Goal: Transaction & Acquisition: Purchase product/service

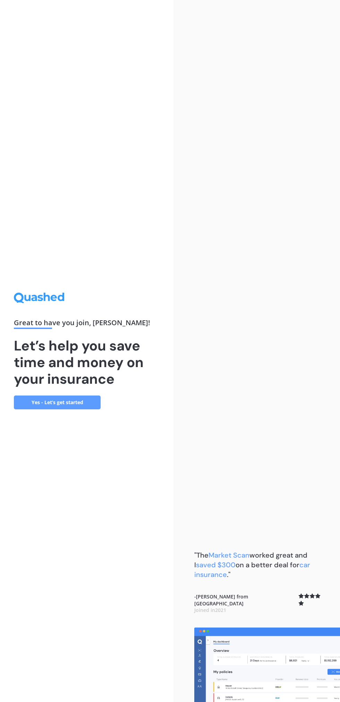
click at [41, 410] on link "Yes - Let’s get started" at bounding box center [57, 403] width 87 height 14
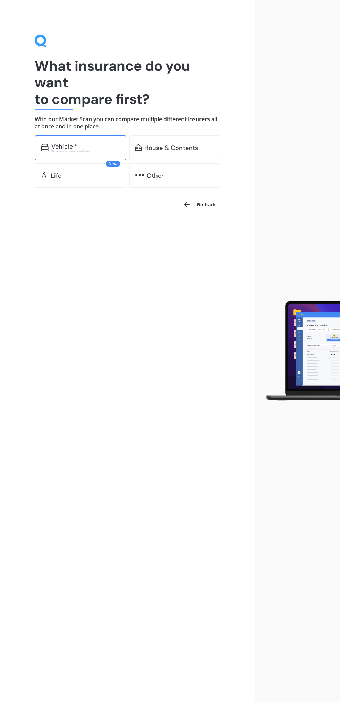
click at [64, 148] on div "Vehicle *" at bounding box center [64, 146] width 26 height 7
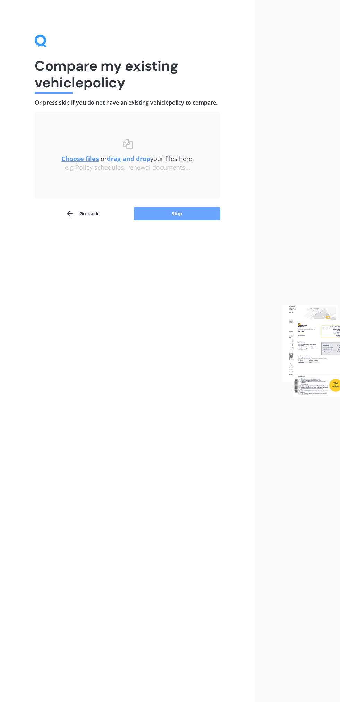
click at [177, 220] on button "Skip" at bounding box center [176, 213] width 87 height 13
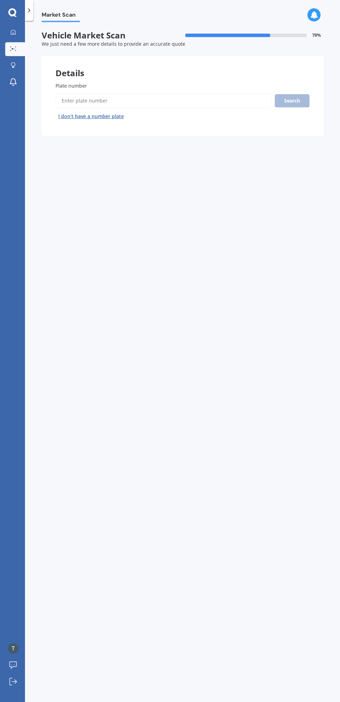
click at [70, 116] on button "I don’t have a number plate" at bounding box center [90, 116] width 71 height 11
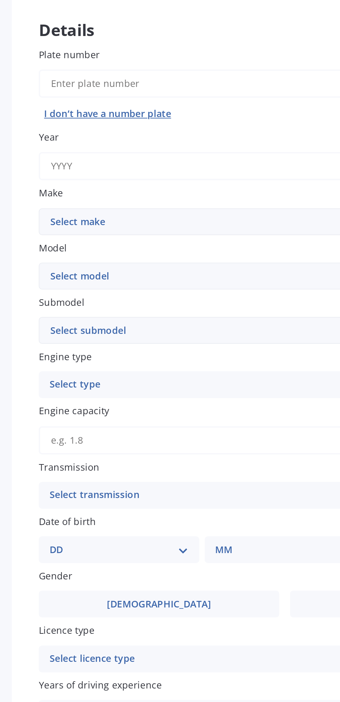
click at [76, 98] on input "Plate number" at bounding box center [163, 101] width 216 height 15
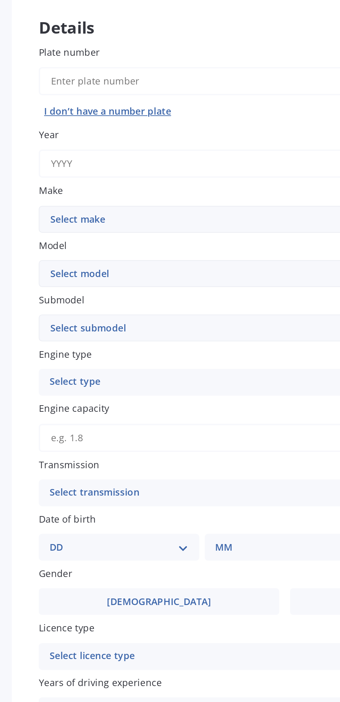
click at [74, 173] on select "Select make AC ALFA ROMEO ASTON [PERSON_NAME] AUDI AUSTIN BEDFORD Bentley BMW B…" at bounding box center [182, 172] width 254 height 14
click at [55, 165] on select "Select make AC ALFA ROMEO ASTON [PERSON_NAME] AUDI AUSTIN BEDFORD Bentley BMW B…" at bounding box center [182, 172] width 254 height 14
click at [62, 176] on select "Select make AC ALFA ROMEO ASTON [PERSON_NAME] AUDI AUSTIN BEDFORD Bentley BMW B…" at bounding box center [182, 172] width 254 height 14
select select "MAZDA"
click at [55, 165] on select "Select make AC ALFA ROMEO ASTON [PERSON_NAME] AUDI AUSTIN BEDFORD Bentley BMW B…" at bounding box center [182, 172] width 254 height 14
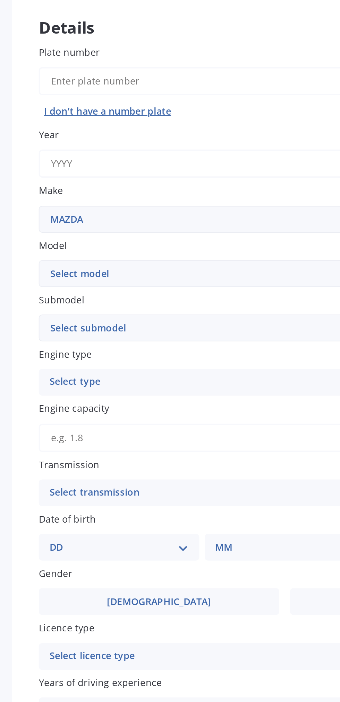
click at [65, 195] on select "Select model 121 2 3 323 323 / Familia 6 626 929 Atenza Autozam Axela AZ3 B2000…" at bounding box center [182, 200] width 254 height 14
select select "CX5"
click at [55, 193] on select "Select model 121 2 3 323 323 / Familia 6 626 929 Atenza Autozam Axela AZ3 B2000…" at bounding box center [182, 200] width 254 height 14
click at [69, 228] on select "Select submodel 2.2 Diesel 2WD XD 2.5S 4WD Diesel Limited 4WD GSX 2.2 Diesel St…" at bounding box center [182, 228] width 254 height 14
select select "FWD GSX"
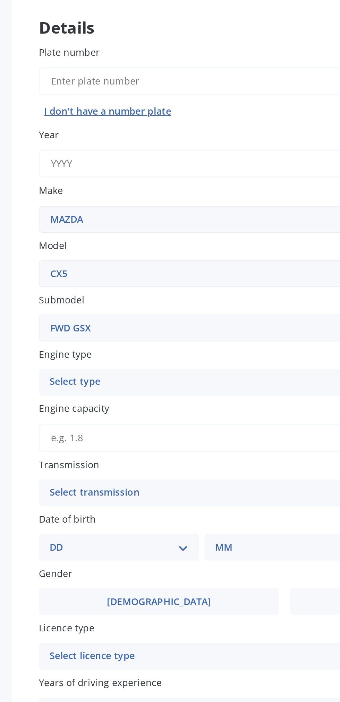
click at [55, 221] on select "Select submodel 2.2 Diesel 2WD XD 2.5S 4WD Diesel Limited 4WD GSX 2.2 Diesel St…" at bounding box center [182, 228] width 254 height 14
click at [69, 254] on div "Select type" at bounding box center [178, 256] width 234 height 8
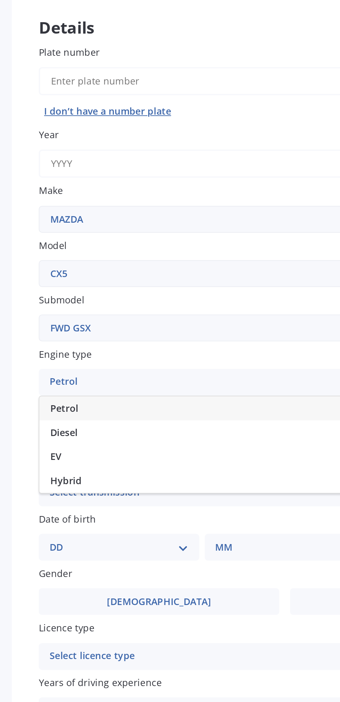
click at [68, 270] on span "Petrol" at bounding box center [68, 269] width 15 height 7
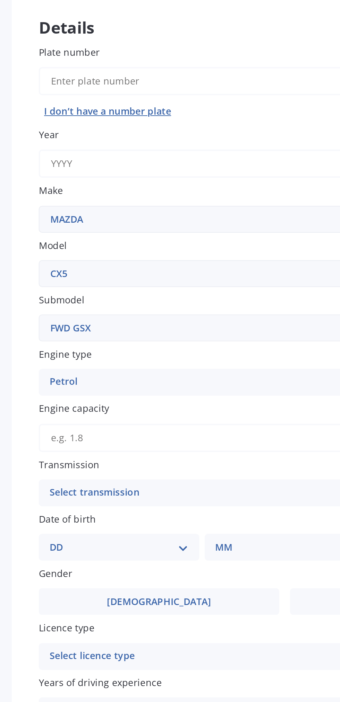
click at [72, 281] on input "Engine capacity" at bounding box center [182, 285] width 254 height 15
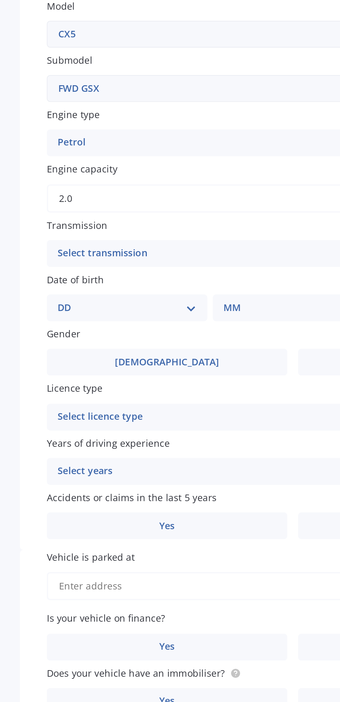
type input "2.0"
click at [67, 308] on div "Select transmission Auto Manual Other" at bounding box center [182, 314] width 254 height 14
click at [61, 327] on span "Auto" at bounding box center [66, 327] width 11 height 7
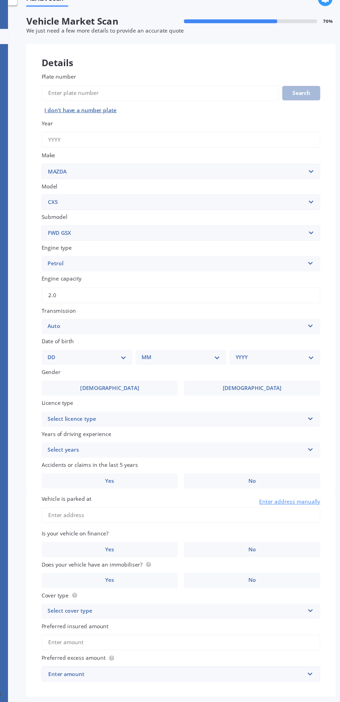
click at [59, 112] on button "I don’t have a number plate" at bounding box center [90, 116] width 71 height 11
select select
click at [84, 101] on input "Plate number" at bounding box center [163, 101] width 216 height 15
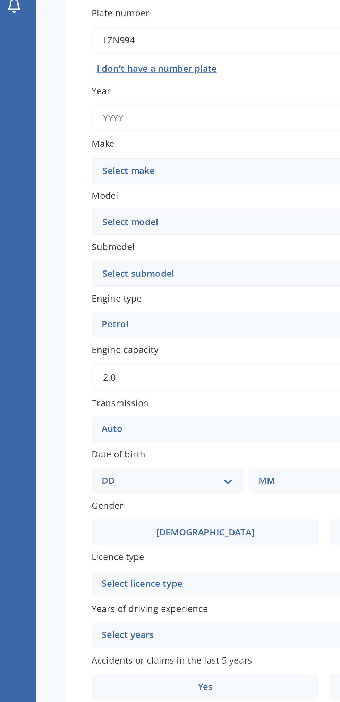
type input "LZN994"
click at [65, 141] on input "Year" at bounding box center [182, 143] width 254 height 15
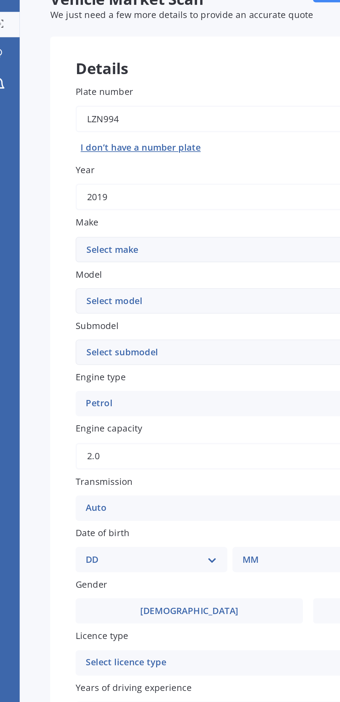
type input "2019"
click at [65, 159] on span "Make" at bounding box center [61, 157] width 12 height 7
click at [65, 165] on select "Select make AC ALFA ROMEO ASTON [PERSON_NAME] AUDI AUSTIN BEDFORD Bentley BMW B…" at bounding box center [182, 172] width 254 height 14
click at [82, 172] on select "Select make AC ALFA ROMEO ASTON [PERSON_NAME] AUDI AUSTIN BEDFORD Bentley BMW B…" at bounding box center [182, 172] width 254 height 14
select select "MAZDA"
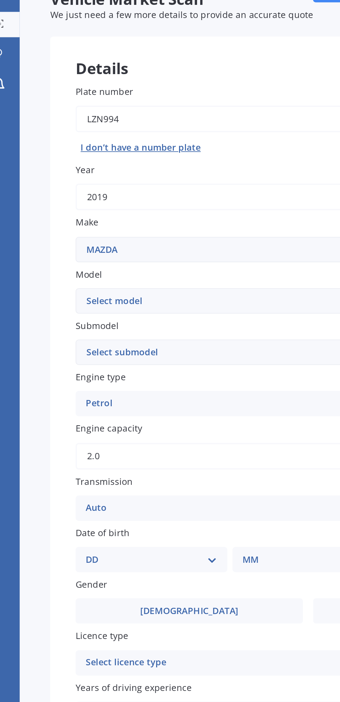
click at [55, 165] on select "Select make AC ALFA ROMEO ASTON [PERSON_NAME] AUDI AUSTIN BEDFORD Bentley BMW B…" at bounding box center [182, 172] width 254 height 14
click at [61, 197] on select "Select model 121 2 3 323 323 / Familia 6 626 929 Atenza Autozam Axela AZ3 B2000…" at bounding box center [182, 200] width 254 height 14
select select "CX5"
click at [55, 193] on select "Select model 121 2 3 323 323 / Familia 6 626 929 Atenza Autozam Axela AZ3 B2000…" at bounding box center [182, 200] width 254 height 14
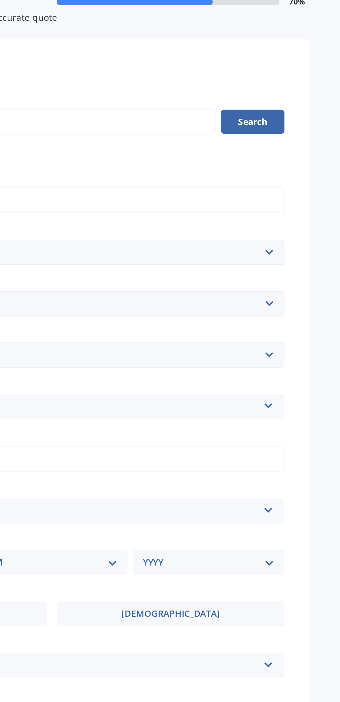
click at [216, 176] on select "Select make AC ALFA ROMEO ASTON [PERSON_NAME] AUDI AUSTIN BEDFORD Bentley BMW B…" at bounding box center [182, 172] width 254 height 14
select select "MERCEDES AMG"
click at [55, 165] on select "Select make AC ALFA ROMEO ASTON [PERSON_NAME] AUDI AUSTIN BEDFORD Bentley BMW B…" at bounding box center [182, 172] width 254 height 14
select select
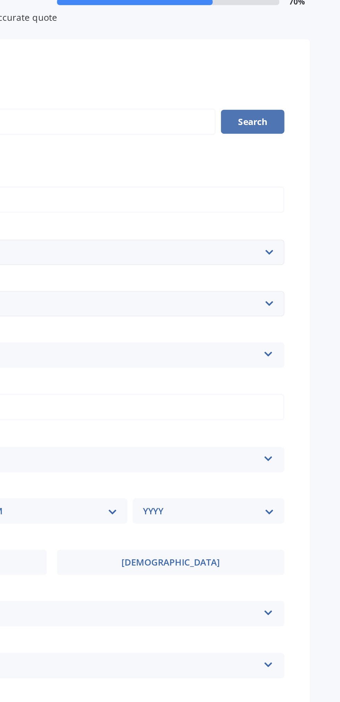
click at [287, 102] on button "Search" at bounding box center [291, 100] width 35 height 13
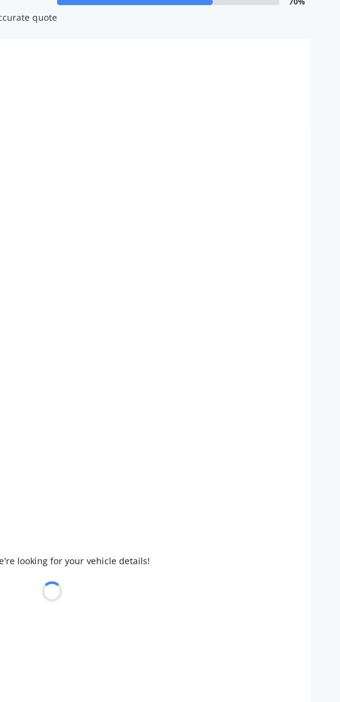
select select "MAZDA"
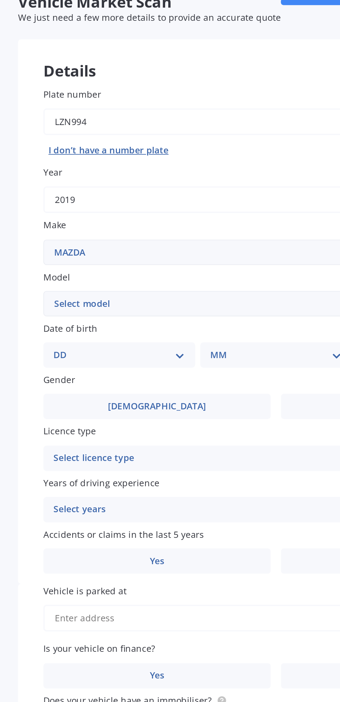
click at [66, 200] on select "Select model 121 2 3 323 323 / Familia 6 626 929 Atenza Autozam Axela AZ3 B2000…" at bounding box center [182, 200] width 254 height 14
select select "CX5"
click at [55, 193] on select "Select model 121 2 3 323 323 / Familia 6 626 929 Atenza Autozam Axela AZ3 B2000…" at bounding box center [182, 200] width 254 height 14
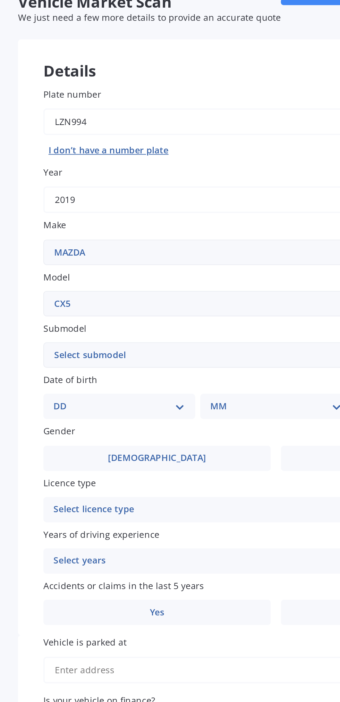
click at [64, 226] on select "Select submodel 2.2 Diesel 2WD XD 2.5S 4WD Diesel Limited 4WD GSX 2.2 Diesel St…" at bounding box center [182, 228] width 254 height 14
select select "FWD GSX"
click at [55, 221] on select "Select submodel 2.2 Diesel 2WD XD 2.5S 4WD Diesel Limited 4WD GSX 2.2 Diesel St…" at bounding box center [182, 228] width 254 height 14
click at [63, 256] on select "DD 01 02 03 04 05 06 07 08 09 10 11 12 13 14 15 16 17 18 19 20 21 22 23 24 25 2…" at bounding box center [97, 257] width 72 height 8
select select "30"
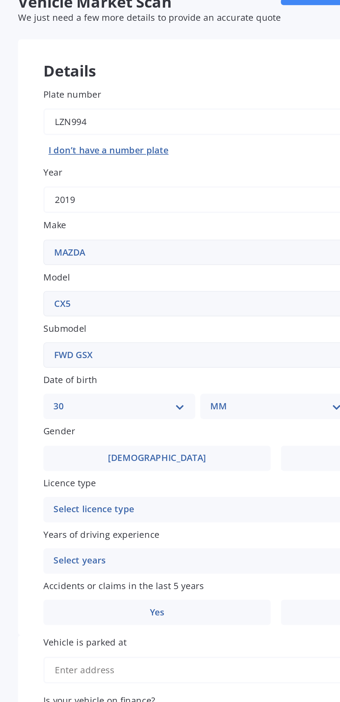
click at [67, 253] on select "DD 01 02 03 04 05 06 07 08 09 10 11 12 13 14 15 16 17 18 19 20 21 22 23 24 25 2…" at bounding box center [97, 257] width 72 height 8
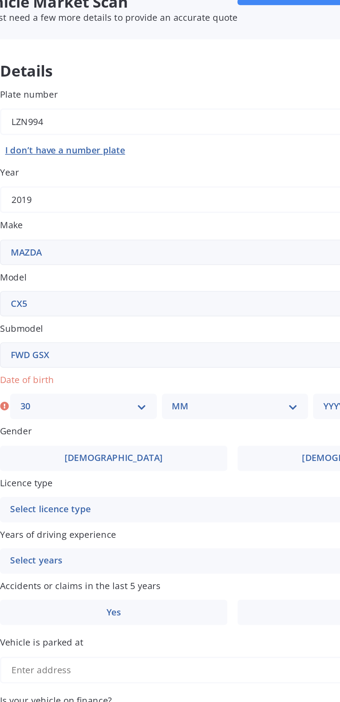
click at [155, 254] on select "MM 01 02 03 04 05 06 07 08 09 10 11 12" at bounding box center [183, 257] width 69 height 8
select select "09"
click at [149, 253] on select "MM 01 02 03 04 05 06 07 08 09 10 11 12" at bounding box center [183, 257] width 69 height 8
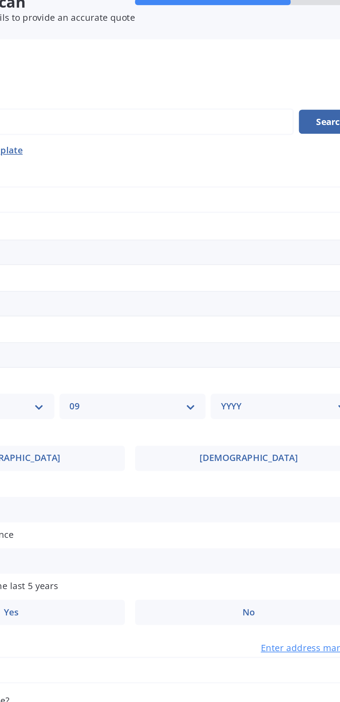
click at [251, 253] on select "YYYY 2025 2024 2023 2022 2021 2020 2019 2018 2017 2016 2015 2014 2013 2012 2011…" at bounding box center [266, 257] width 69 height 8
select select "1985"
click at [232, 253] on select "YYYY 2025 2024 2023 2022 2021 2020 2019 2018 2017 2016 2015 2014 2013 2012 2011…" at bounding box center [266, 257] width 69 height 8
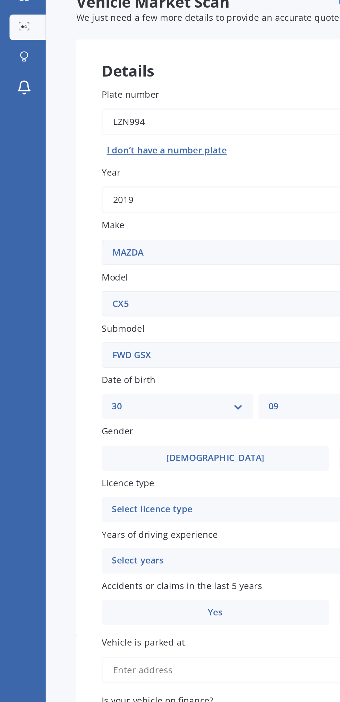
click at [86, 272] on label "Gender" at bounding box center [180, 269] width 251 height 7
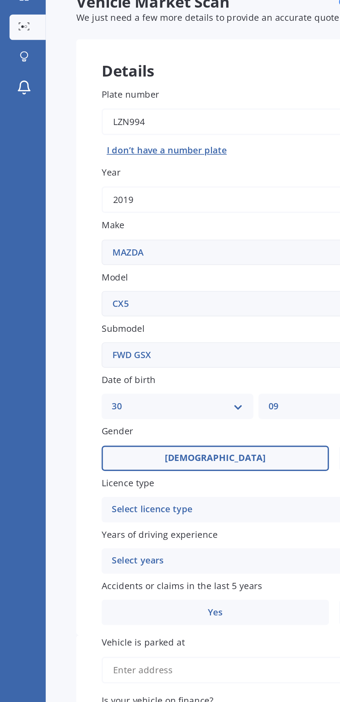
click at [123, 287] on label "[DEMOGRAPHIC_DATA]" at bounding box center [117, 285] width 124 height 14
click at [0, 0] on input "[DEMOGRAPHIC_DATA]" at bounding box center [0, 0] width 0 height 0
click at [120, 308] on div "Select licence type NZ Full NZ Restricted NZ Learners [GEOGRAPHIC_DATA] [GEOGRA…" at bounding box center [182, 313] width 254 height 14
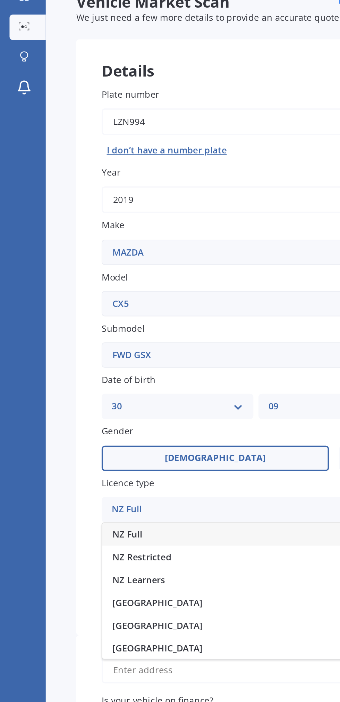
click at [88, 328] on div "NZ Full" at bounding box center [182, 326] width 253 height 12
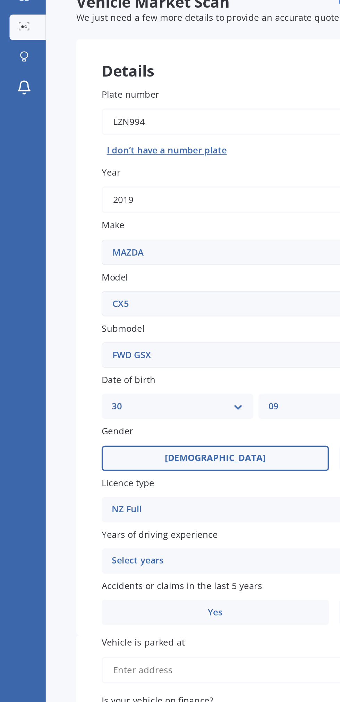
click at [131, 338] on div "Select years" at bounding box center [178, 341] width 234 height 8
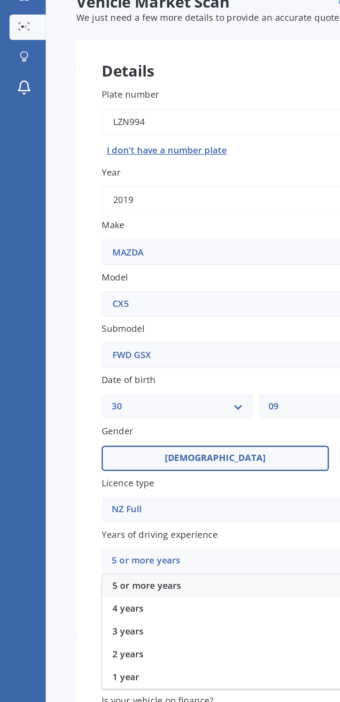
click at [104, 357] on div "5 or more years" at bounding box center [182, 354] width 253 height 12
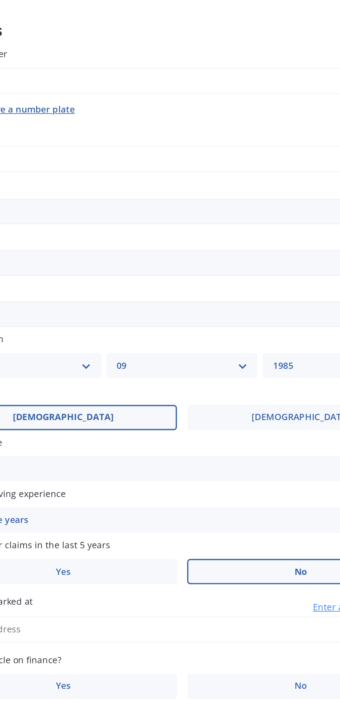
click at [236, 368] on label "No" at bounding box center [247, 369] width 124 height 14
click at [0, 0] on input "No" at bounding box center [0, 0] width 0 height 0
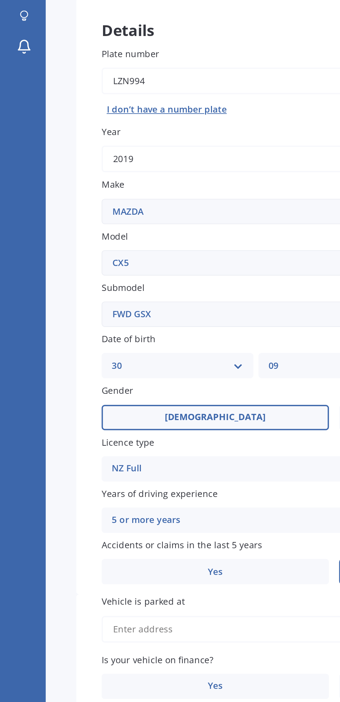
click at [121, 400] on input "Vehicle is parked at" at bounding box center [182, 400] width 254 height 15
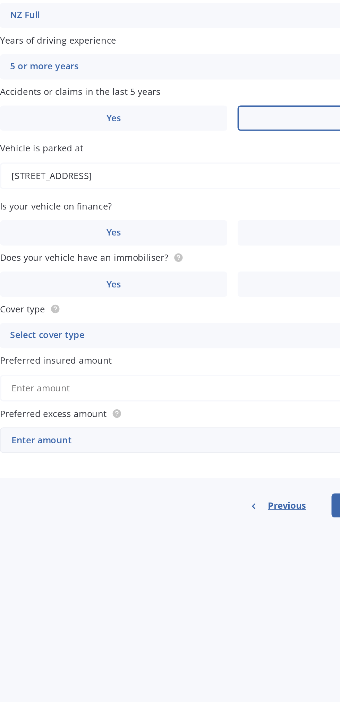
type input "[STREET_ADDRESS]"
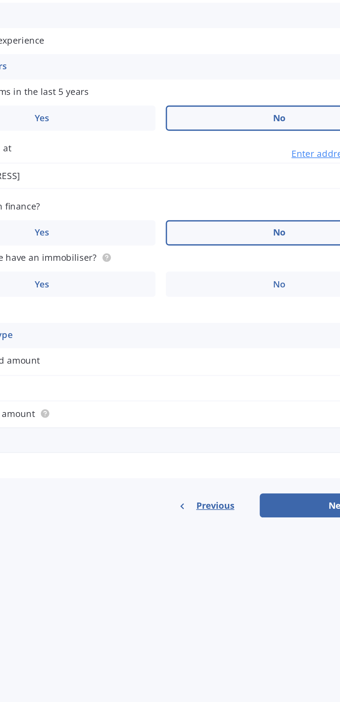
click at [219, 430] on label "No" at bounding box center [247, 432] width 124 height 14
click at [0, 0] on input "No" at bounding box center [0, 0] width 0 height 0
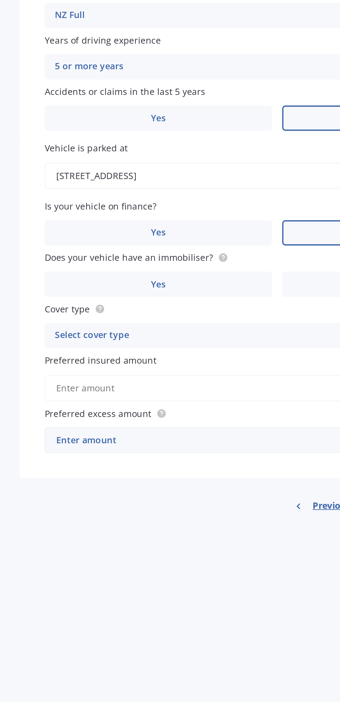
click at [147, 445] on div at bounding box center [151, 446] width 8 height 6
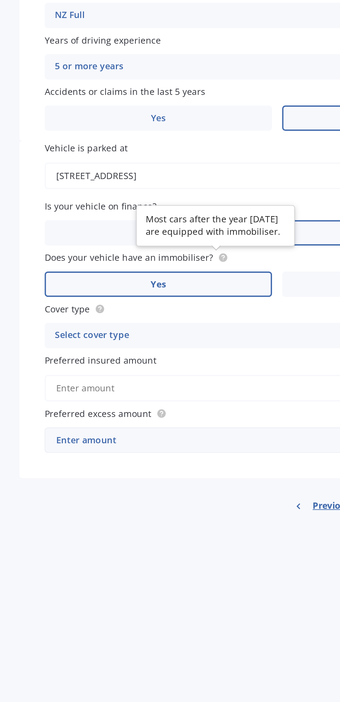
click at [85, 458] on label "Yes" at bounding box center [117, 460] width 124 height 14
click at [0, 0] on input "Yes" at bounding box center [0, 0] width 0 height 0
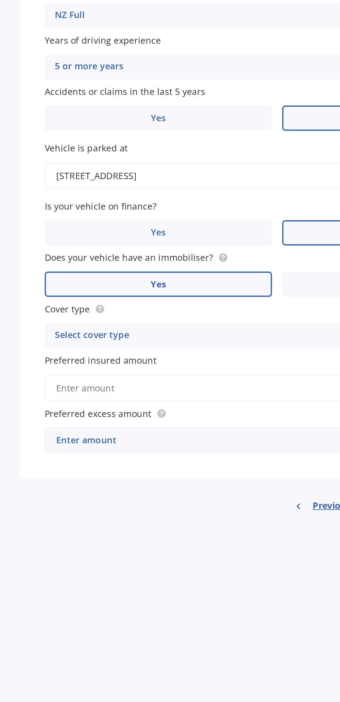
click at [74, 487] on div "Select cover type" at bounding box center [178, 488] width 234 height 8
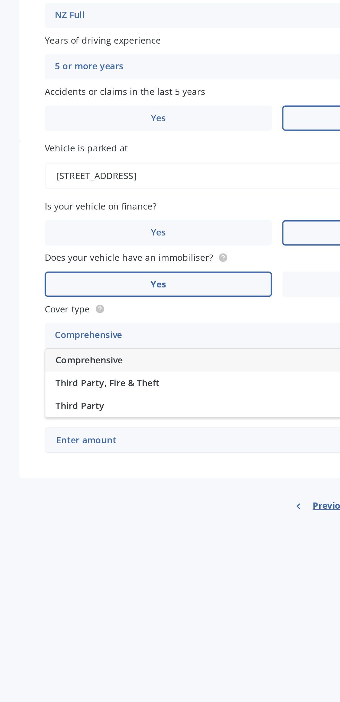
click at [65, 502] on span "Comprehensive" at bounding box center [79, 501] width 37 height 7
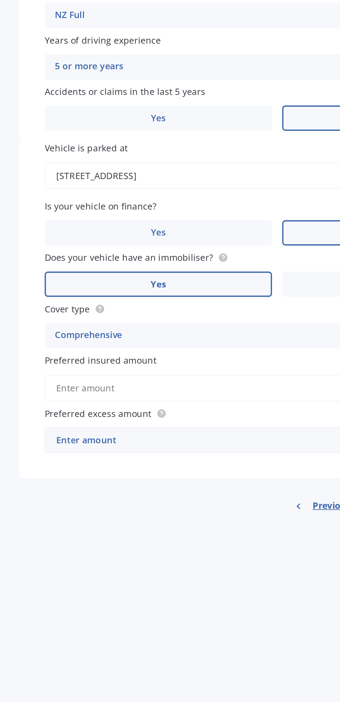
click at [68, 516] on input "Preferred insured amount" at bounding box center [182, 516] width 254 height 15
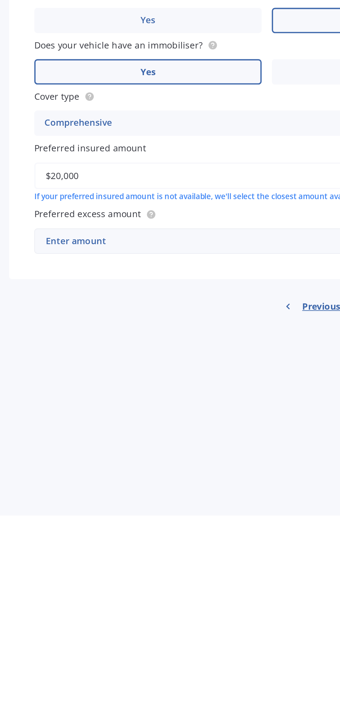
type input "$20,000"
click at [76, 552] on div "Enter amount" at bounding box center [178, 553] width 233 height 8
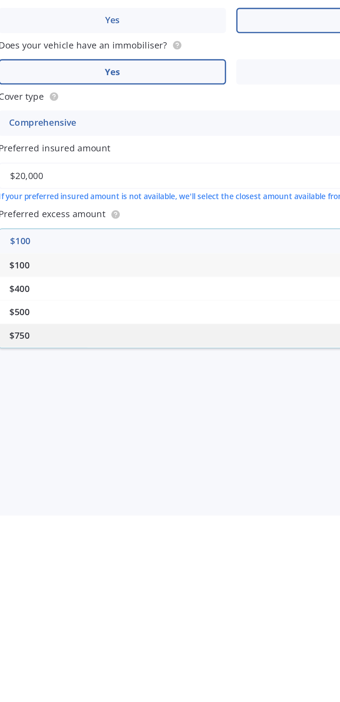
click at [65, 605] on span "$750" at bounding box center [66, 604] width 11 height 7
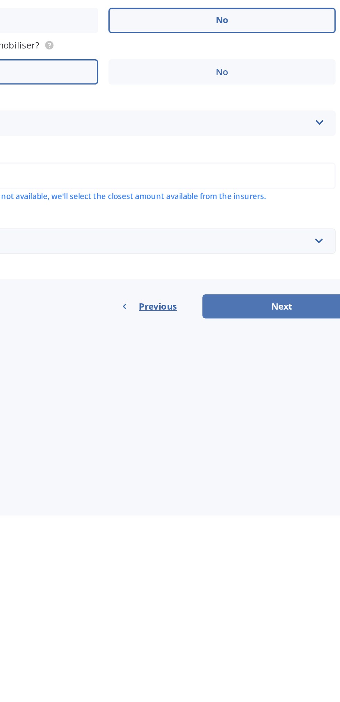
click at [260, 587] on button "Next" at bounding box center [279, 587] width 87 height 13
select select "30"
select select "09"
select select "1985"
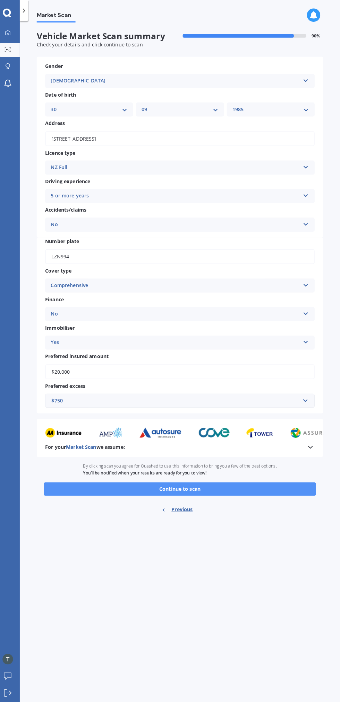
click at [101, 476] on button "Continue to scan" at bounding box center [183, 481] width 268 height 13
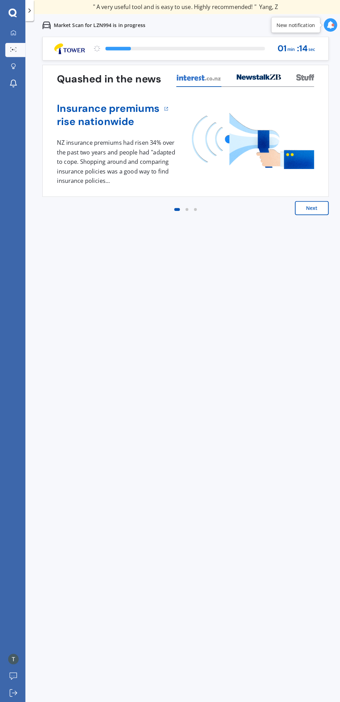
click at [311, 207] on button "Next" at bounding box center [306, 205] width 33 height 14
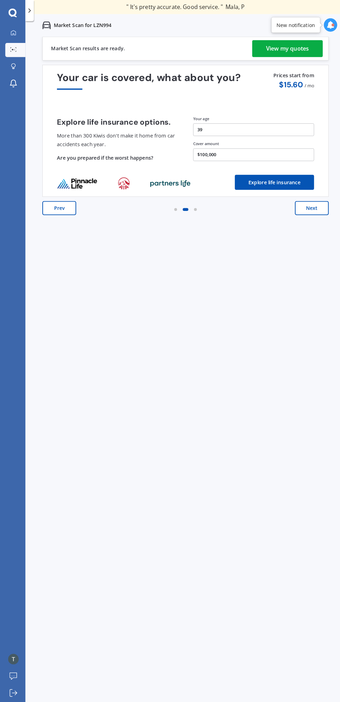
click at [269, 47] on div "View my quotes" at bounding box center [283, 48] width 42 height 17
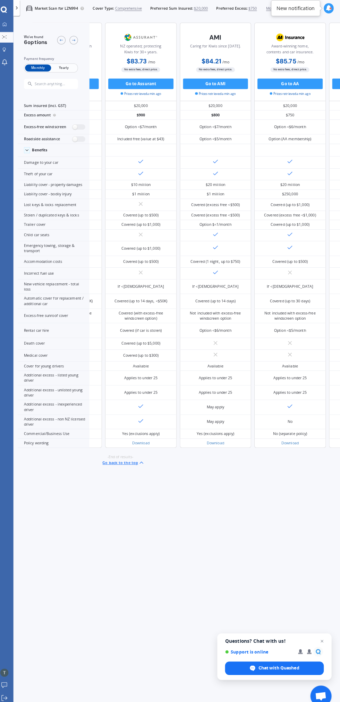
scroll to position [0, 77]
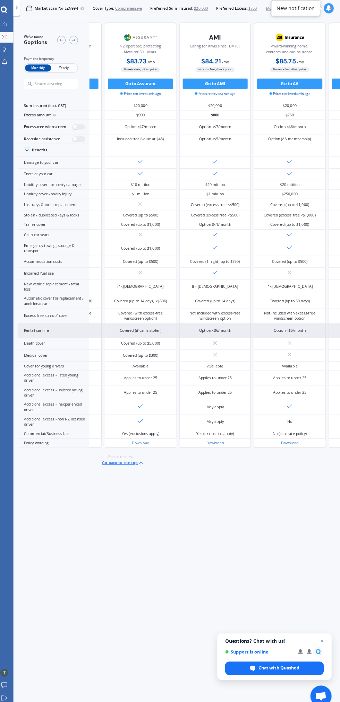
click at [161, 325] on div "Covered (if car is stolen)" at bounding box center [143, 325] width 70 height 15
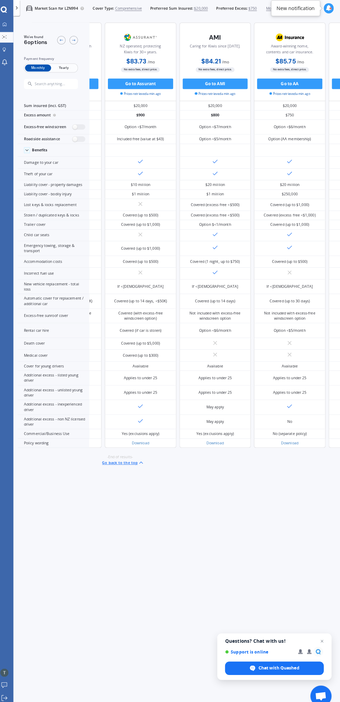
click at [268, 575] on div "We've found 6 options Payment frequency Monthly Yearly 💰 Cheapest option Simple…" at bounding box center [123, 359] width 317 height 683
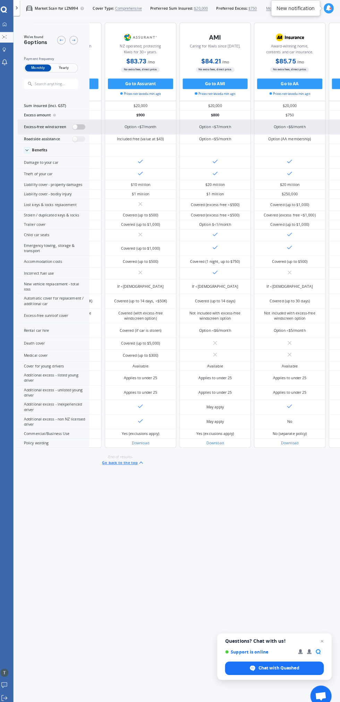
click at [79, 124] on label at bounding box center [83, 125] width 13 height 6
radio input "true"
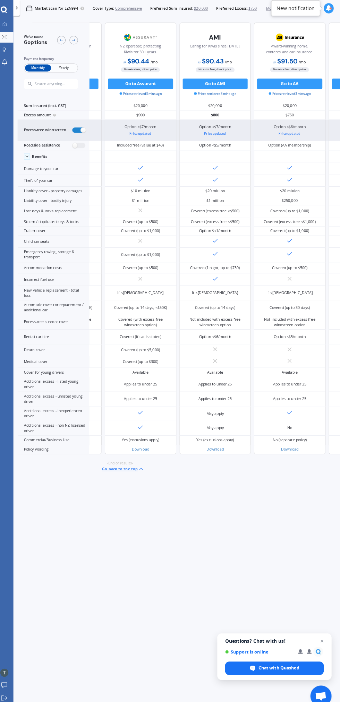
click at [214, 132] on div "Price updated" at bounding box center [216, 131] width 31 height 5
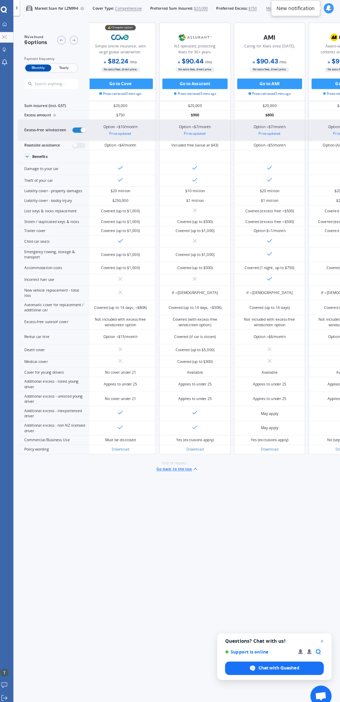
scroll to position [0, 0]
